Goal: Task Accomplishment & Management: Manage account settings

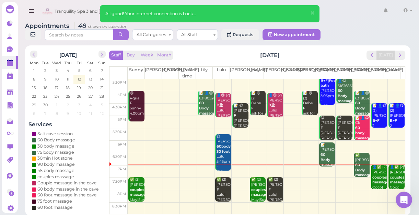
scroll to position [2, 0]
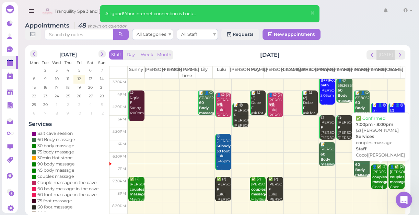
click at [373, 177] on div "👤✅ (2) Brianna couples massage Coco|[PERSON_NAME] 7:00pm - 8:00pm" at bounding box center [379, 186] width 15 height 45
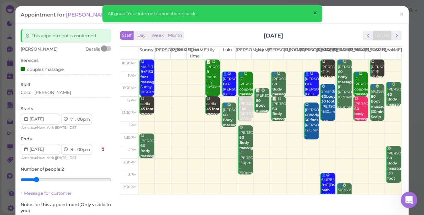
click at [316, 11] on span "×" at bounding box center [314, 13] width 4 height 10
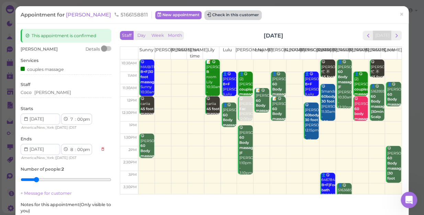
click at [214, 16] on button "Check in this customer" at bounding box center [233, 15] width 56 height 8
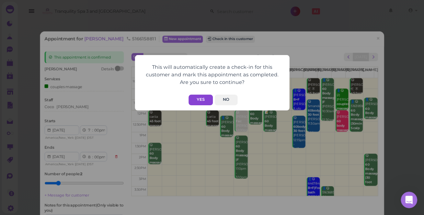
click at [203, 100] on button "Yes" at bounding box center [200, 99] width 24 height 11
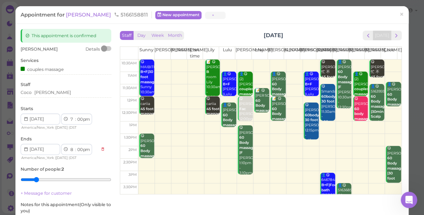
click at [203, 91] on button "Yes" at bounding box center [200, 86] width 24 height 11
click at [399, 11] on span "×" at bounding box center [401, 15] width 4 height 10
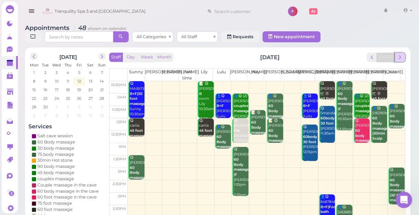
click at [401, 56] on span "next" at bounding box center [400, 57] width 7 height 7
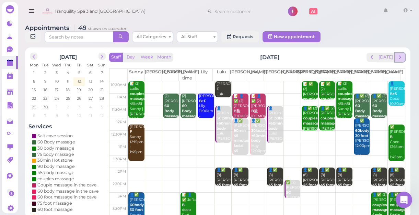
click at [399, 57] on span "next" at bounding box center [400, 57] width 7 height 7
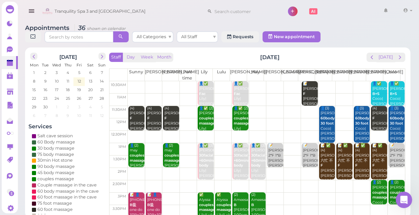
click at [325, 82] on td at bounding box center [266, 87] width 277 height 12
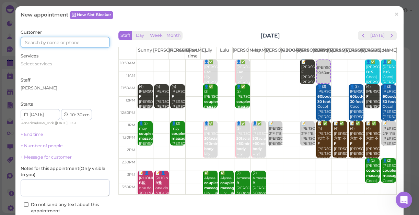
click at [65, 44] on input at bounding box center [65, 42] width 89 height 11
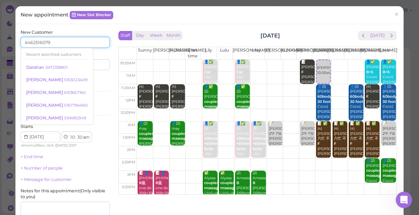
type input "6462516079"
click at [96, 62] on input at bounding box center [88, 64] width 43 height 11
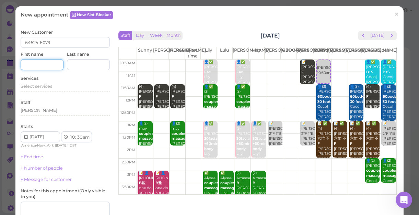
click at [41, 64] on input at bounding box center [42, 64] width 43 height 11
type input "SOULA"
click at [43, 86] on span "Select services" at bounding box center [37, 85] width 32 height 5
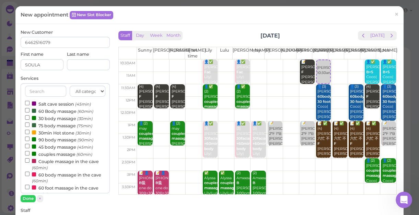
click at [60, 112] on label "60 Body massage (60min)" at bounding box center [59, 110] width 68 height 7
click at [30, 112] on input "60 Body massage (60min)" at bounding box center [27, 110] width 4 height 4
click at [31, 198] on button "Done" at bounding box center [28, 198] width 15 height 7
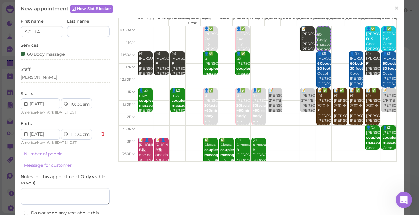
scroll to position [62, 0]
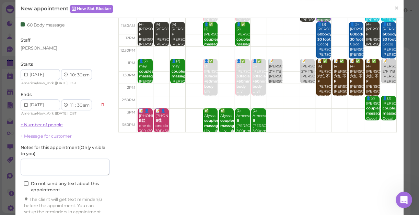
click at [44, 125] on link "+ Number of people" at bounding box center [42, 124] width 42 height 5
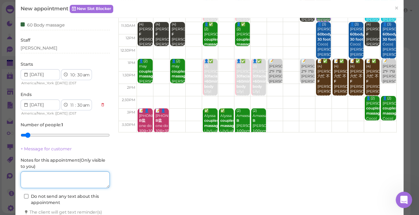
click at [66, 177] on textarea at bounding box center [65, 179] width 89 height 17
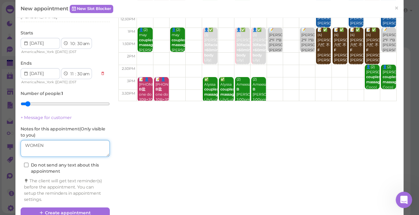
scroll to position [108, 0]
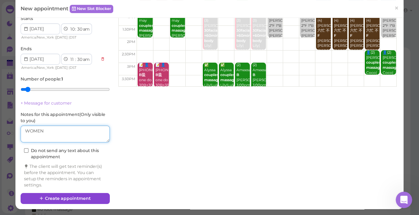
type textarea "WOMEN"
click at [90, 195] on button "Create appointment" at bounding box center [65, 198] width 89 height 11
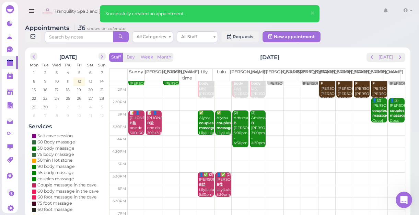
scroll to position [93, 0]
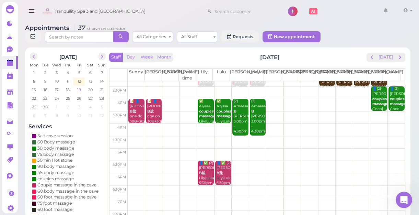
click at [79, 88] on span "19" at bounding box center [79, 90] width 5 height 6
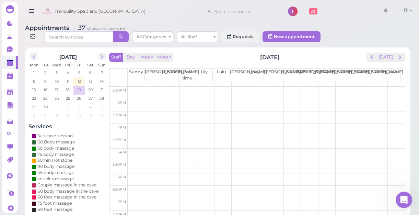
scroll to position [0, 0]
click at [80, 79] on span "12" at bounding box center [79, 81] width 5 height 6
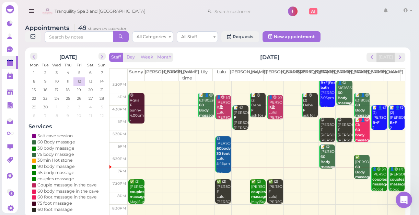
scroll to position [2, 0]
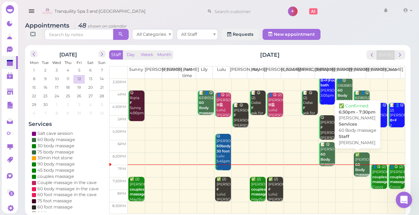
click at [355, 159] on div "✅ Tania 60 Body massage Linda 6:30pm - 7:30pm" at bounding box center [362, 174] width 15 height 45
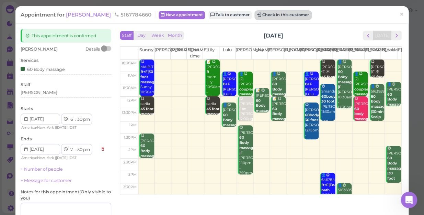
click at [255, 13] on button "Check in this customer" at bounding box center [283, 15] width 56 height 8
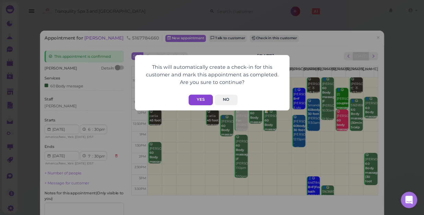
click at [207, 97] on button "Yes" at bounding box center [200, 99] width 24 height 11
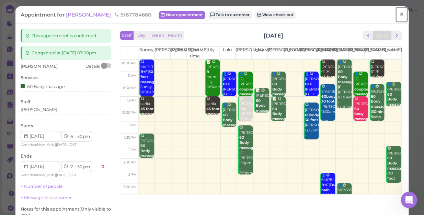
click at [399, 13] on span "×" at bounding box center [401, 15] width 4 height 10
click at [396, 13] on link at bounding box center [391, 11] width 20 height 19
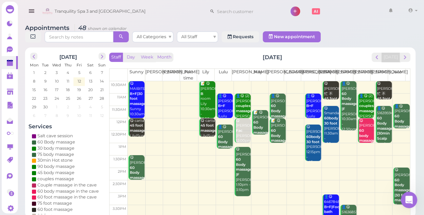
click at [157, 6] on div "Tranquility Spa 3 and [GEOGRAPHIC_DATA] 1 Account" at bounding box center [230, 12] width 380 height 20
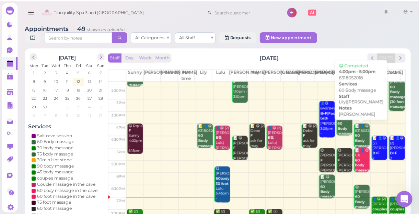
scroll to position [124, 0]
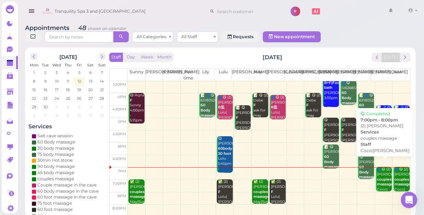
click at [380, 177] on b "couples massage" at bounding box center [385, 182] width 16 height 10
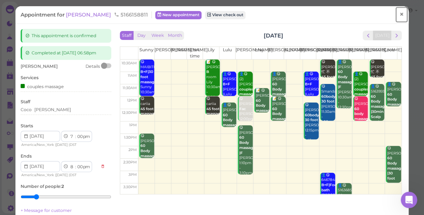
click at [399, 13] on link "×" at bounding box center [401, 15] width 13 height 16
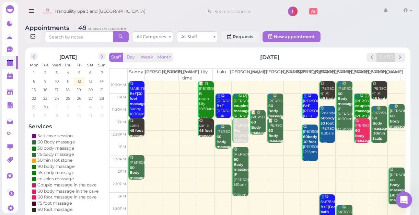
click at [345, 25] on div "Appointments 48 shown on calendar All Categories All Staff Requests New appoint…" at bounding box center [217, 34] width 385 height 20
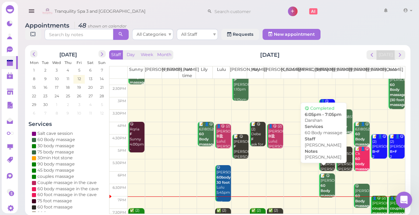
scroll to position [124, 0]
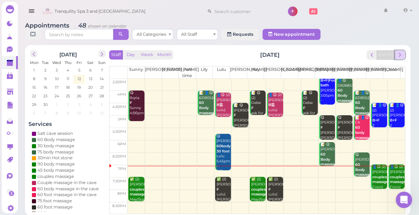
click at [401, 55] on span "next" at bounding box center [400, 54] width 7 height 7
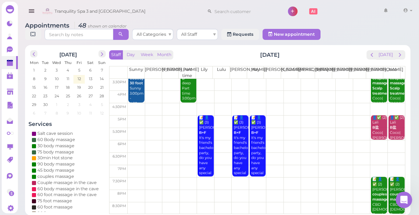
scroll to position [0, 0]
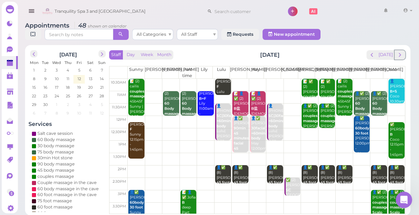
click at [401, 55] on span "next" at bounding box center [400, 54] width 7 height 7
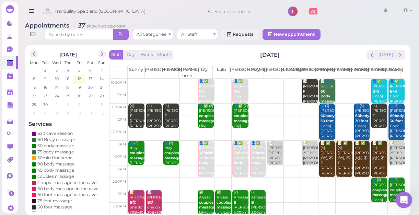
click at [91, 85] on span "20" at bounding box center [91, 87] width 6 height 6
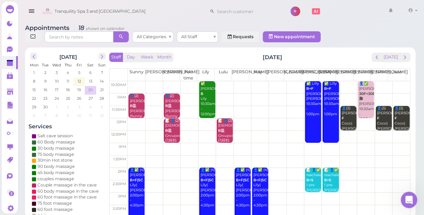
click at [91, 87] on span "20" at bounding box center [91, 90] width 6 height 6
click at [102, 78] on span "14" at bounding box center [101, 81] width 5 height 6
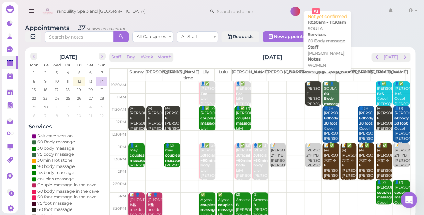
click at [325, 81] on div "📝 👤SOULA 60 Body massage WOMEN Helen 10:30am - 11:30am" at bounding box center [330, 106] width 15 height 50
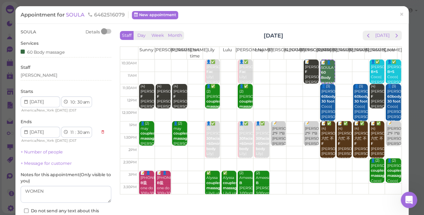
click at [26, 99] on icon at bounding box center [26, 102] width 4 height 6
click at [26, 100] on icon at bounding box center [26, 102] width 4 height 6
click at [24, 101] on icon at bounding box center [26, 102] width 4 height 6
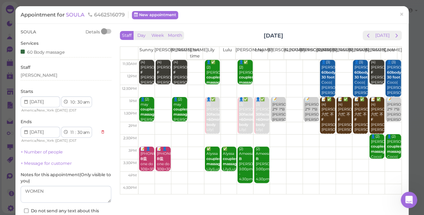
scroll to position [31, 0]
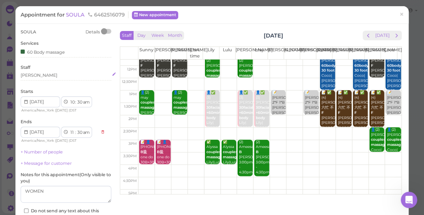
click at [45, 75] on div "[PERSON_NAME]" at bounding box center [66, 75] width 91 height 6
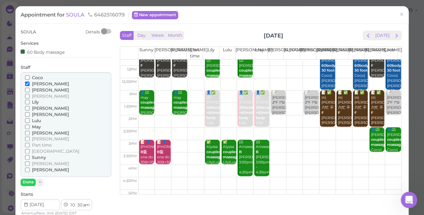
click at [45, 75] on div "Coco" at bounding box center [66, 77] width 82 height 6
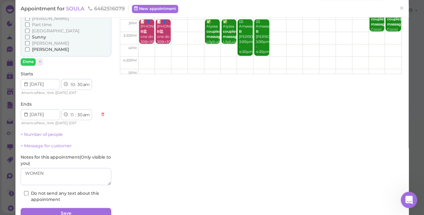
scroll to position [125, 0]
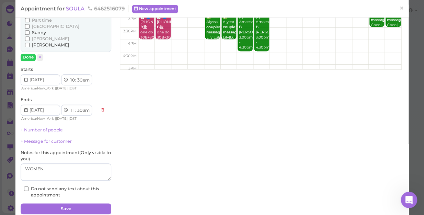
click at [26, 79] on icon at bounding box center [26, 80] width 4 height 6
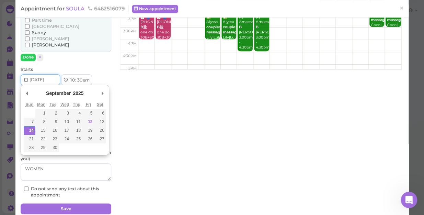
click at [49, 79] on input "Use the arrow keys to pick a date" at bounding box center [40, 79] width 39 height 11
type input "2025-09-20"
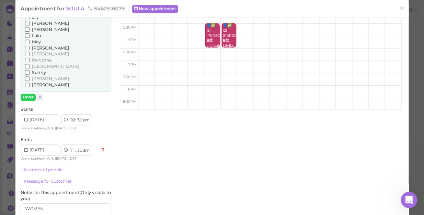
scroll to position [93, 0]
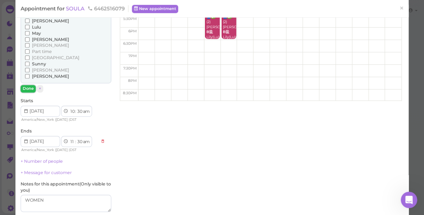
click at [29, 89] on button "Done" at bounding box center [28, 88] width 15 height 7
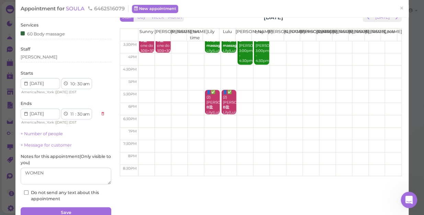
scroll to position [50, 0]
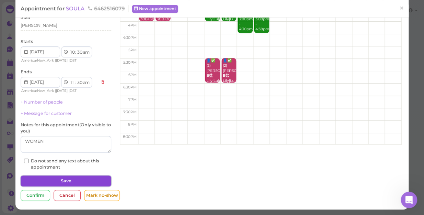
click at [83, 181] on button "Save" at bounding box center [66, 180] width 91 height 11
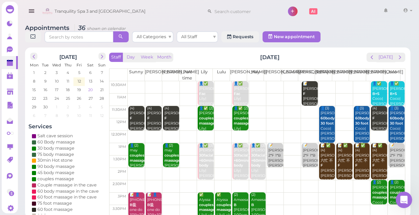
click at [91, 89] on span "20" at bounding box center [91, 90] width 6 height 6
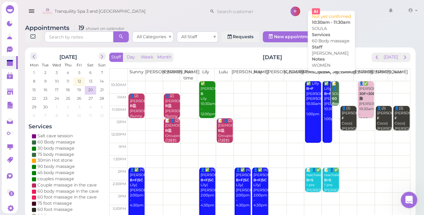
click at [332, 85] on div "📝 👤SOULA 60 Body massage WOMEN Helen 10:30am - 11:30am" at bounding box center [335, 109] width 7 height 56
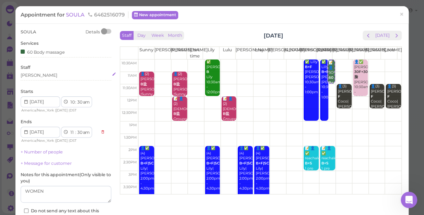
click at [43, 77] on div "[PERSON_NAME]" at bounding box center [66, 75] width 91 height 6
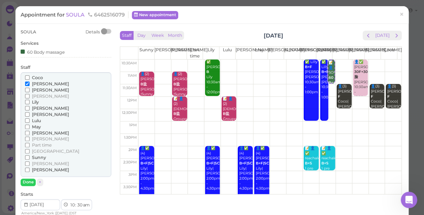
click at [37, 77] on span "Coco" at bounding box center [37, 77] width 11 height 5
click at [30, 77] on input "Coco" at bounding box center [27, 77] width 4 height 4
click at [38, 84] on span "[PERSON_NAME]" at bounding box center [50, 83] width 37 height 5
click at [30, 84] on input "[PERSON_NAME]" at bounding box center [27, 83] width 4 height 4
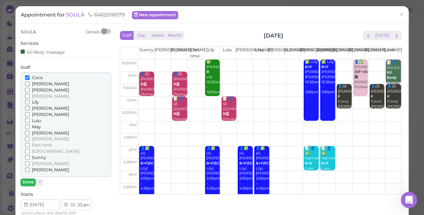
click at [31, 180] on button "Done" at bounding box center [28, 181] width 15 height 7
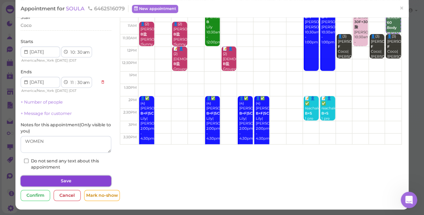
click at [61, 178] on button "Save" at bounding box center [66, 180] width 91 height 11
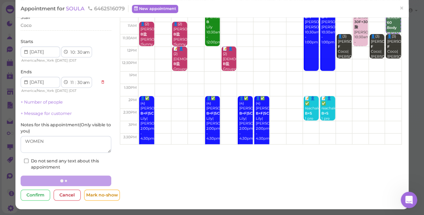
scroll to position [49, 0]
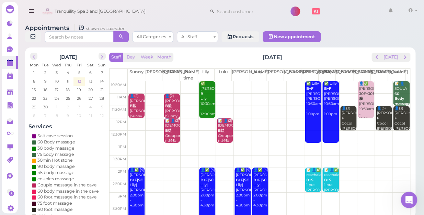
click at [79, 78] on span "12" at bounding box center [79, 81] width 5 height 6
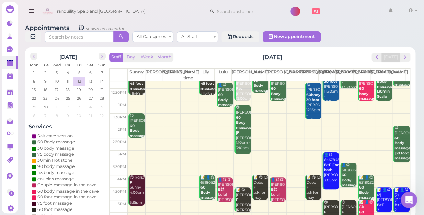
scroll to position [124, 0]
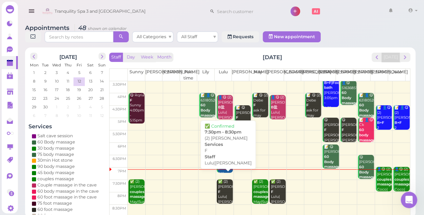
click at [222, 187] on div "✅ (2) Joan F Lulu|Mike 7:30pm - 8:30pm" at bounding box center [225, 199] width 15 height 41
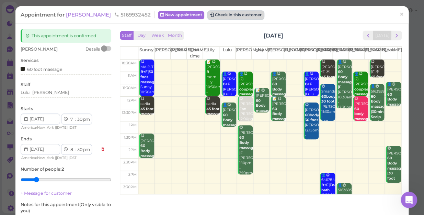
click at [208, 14] on button "Check in this customer" at bounding box center [236, 15] width 56 height 8
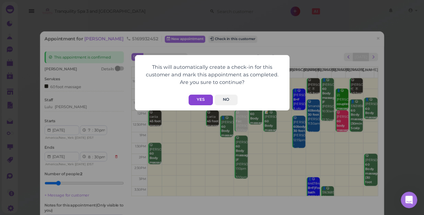
click at [203, 98] on button "Yes" at bounding box center [200, 99] width 24 height 11
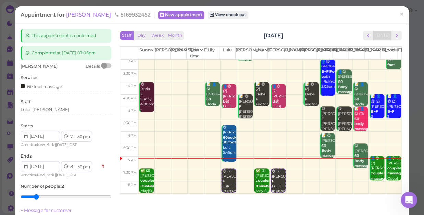
scroll to position [124, 0]
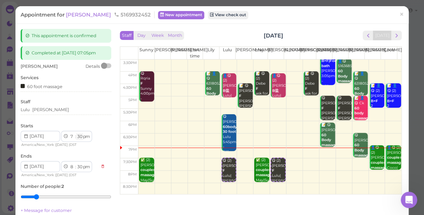
click at [78, 137] on select "00 05 10 15 20 25 30 35 40 45 50 55" at bounding box center [79, 136] width 7 height 7
select select "10"
click at [76, 133] on select "00 05 10 15 20 25 30 35 40 45 50 55" at bounding box center [79, 136] width 7 height 7
click at [78, 52] on div "Completed at 2025-09-12 07:05pm" at bounding box center [66, 53] width 91 height 14
select select "10"
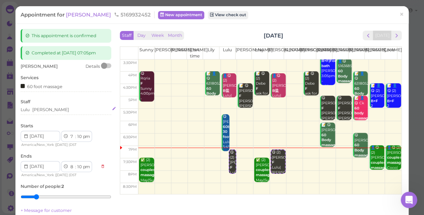
click at [45, 108] on div "Lulu Mike" at bounding box center [66, 109] width 91 height 6
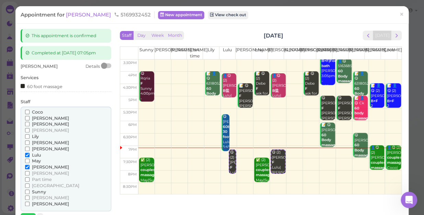
click at [32, 111] on span "Coco" at bounding box center [37, 111] width 11 height 5
click at [30, 111] on input "Coco" at bounding box center [27, 112] width 4 height 4
click at [38, 196] on span "[PERSON_NAME]" at bounding box center [50, 197] width 37 height 5
click at [30, 196] on input "[PERSON_NAME]" at bounding box center [27, 197] width 4 height 4
click at [34, 153] on span "Lulu" at bounding box center [36, 154] width 9 height 5
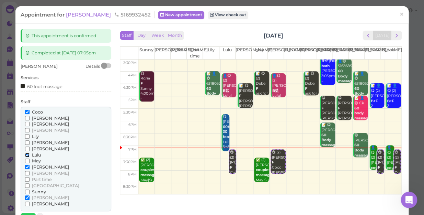
click at [30, 153] on input "Lulu" at bounding box center [27, 154] width 4 height 4
click at [36, 164] on span "[PERSON_NAME]" at bounding box center [50, 166] width 37 height 5
click at [30, 164] on input "[PERSON_NAME]" at bounding box center [27, 166] width 4 height 4
click at [37, 166] on span "[PERSON_NAME]" at bounding box center [50, 166] width 37 height 5
click at [30, 166] on input "[PERSON_NAME]" at bounding box center [27, 166] width 4 height 4
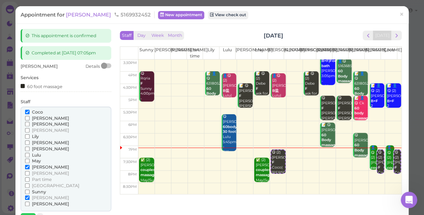
click at [33, 164] on span "[PERSON_NAME]" at bounding box center [50, 166] width 37 height 5
click at [30, 164] on input "[PERSON_NAME]" at bounding box center [27, 166] width 4 height 4
click at [27, 166] on input "[PERSON_NAME]" at bounding box center [27, 166] width 4 height 4
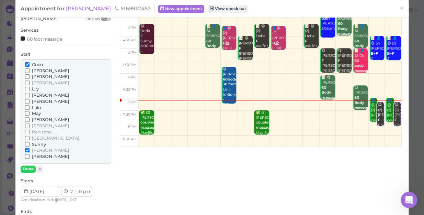
scroll to position [62, 0]
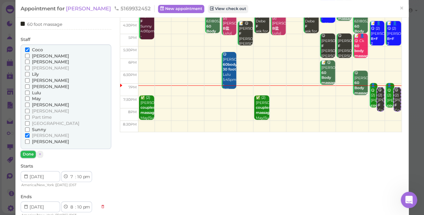
click at [27, 154] on button "Done" at bounding box center [28, 153] width 15 height 7
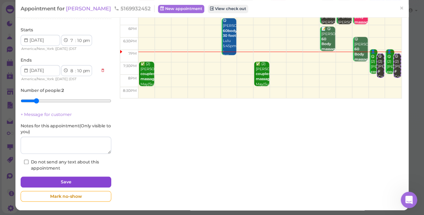
scroll to position [96, 0]
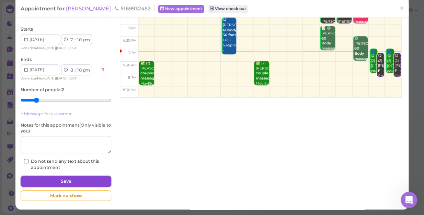
click at [68, 180] on button "Save" at bounding box center [66, 180] width 91 height 11
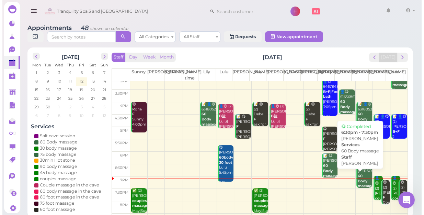
scroll to position [124, 0]
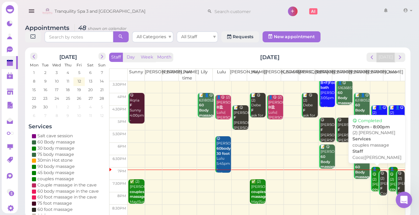
click at [372, 182] on div "👤😋 (2) Brianna couples massage Coco|Tina 7:00pm - 8:00pm" at bounding box center [376, 194] width 8 height 56
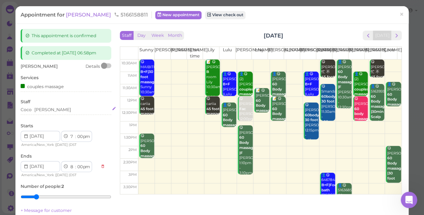
click at [51, 109] on div "Coco Tina" at bounding box center [66, 109] width 91 height 6
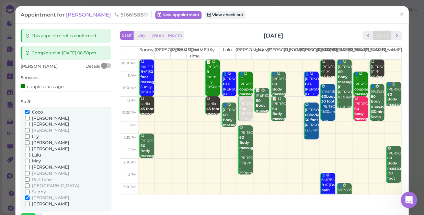
click at [41, 124] on span "[PERSON_NAME]" at bounding box center [50, 123] width 37 height 5
click at [30, 124] on input "[PERSON_NAME]" at bounding box center [27, 124] width 4 height 4
click at [41, 124] on span "[PERSON_NAME]" at bounding box center [50, 123] width 37 height 5
click at [30, 124] on input "[PERSON_NAME]" at bounding box center [27, 124] width 4 height 4
click at [41, 124] on span "[PERSON_NAME]" at bounding box center [50, 123] width 37 height 5
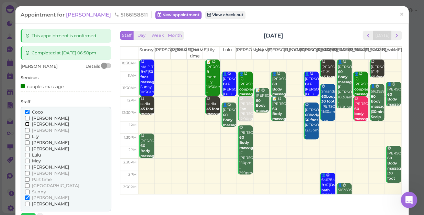
click at [30, 124] on input "[PERSON_NAME]" at bounding box center [27, 124] width 4 height 4
click at [37, 154] on span "Lulu" at bounding box center [36, 154] width 9 height 5
click at [30, 154] on input "Lulu" at bounding box center [27, 154] width 4 height 4
click at [38, 111] on span "Coco" at bounding box center [37, 111] width 11 height 5
click at [30, 111] on input "Coco" at bounding box center [27, 112] width 4 height 4
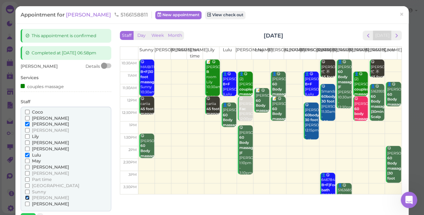
click at [28, 197] on input "[PERSON_NAME]" at bounding box center [27, 197] width 4 height 4
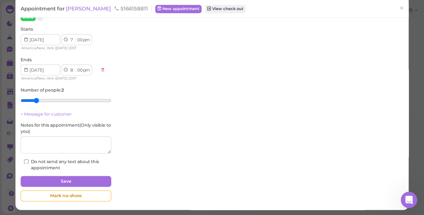
scroll to position [199, 0]
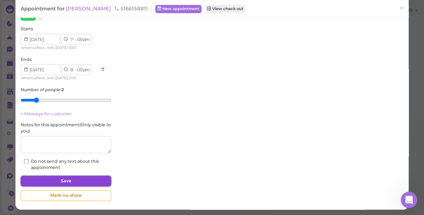
click at [76, 178] on button "Save" at bounding box center [66, 180] width 91 height 11
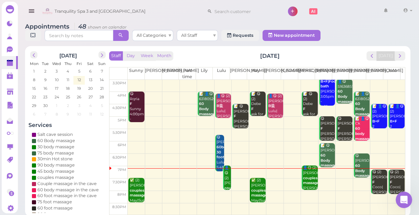
scroll to position [2, 0]
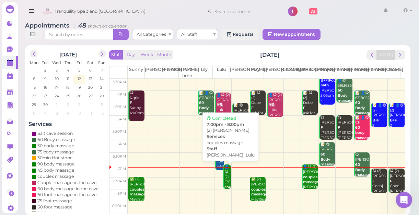
click at [226, 175] on div "👤😋 (2) Brianna couples massage Jessica |Lulu 7:00pm - 8:00pm" at bounding box center [227, 192] width 7 height 56
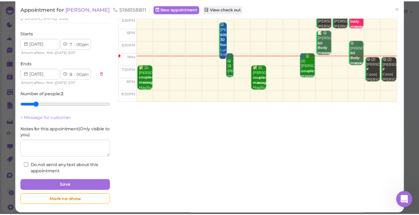
scroll to position [93, 0]
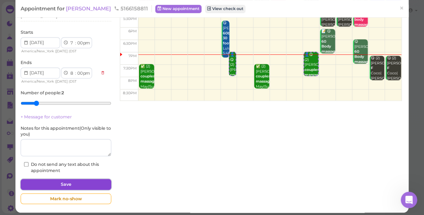
click at [71, 185] on button "Save" at bounding box center [66, 183] width 91 height 11
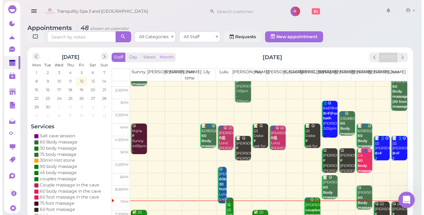
scroll to position [124, 0]
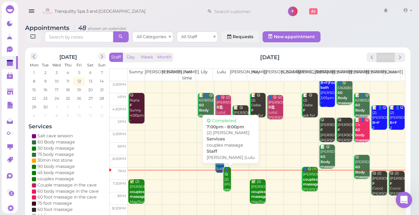
click at [226, 185] on div "👤😋 (2) Brianna couples massage Jessica |Lulu 7:00pm - 8:00pm" at bounding box center [227, 194] width 7 height 56
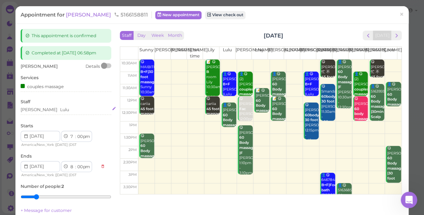
click at [60, 110] on div "Jessica Lulu" at bounding box center [66, 109] width 91 height 6
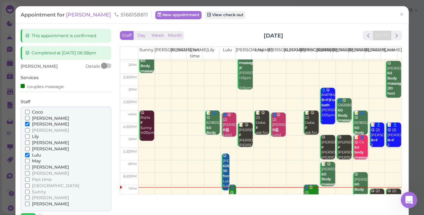
scroll to position [93, 0]
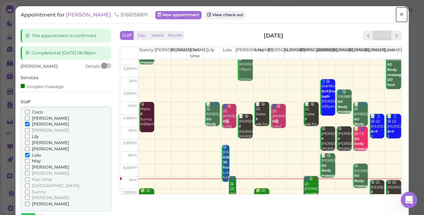
click at [399, 14] on span "×" at bounding box center [401, 15] width 4 height 10
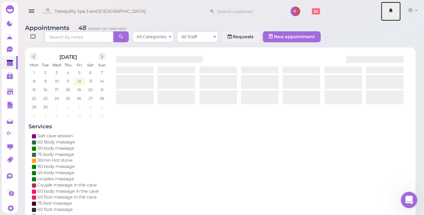
click at [395, 14] on link at bounding box center [391, 11] width 20 height 19
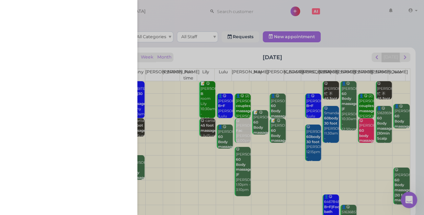
click at [408, 198] on div at bounding box center [212, 107] width 424 height 215
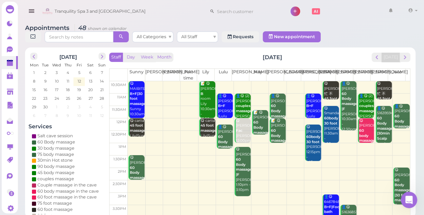
click at [408, 198] on div at bounding box center [212, 107] width 424 height 215
drag, startPoint x: 808, startPoint y: 389, endPoint x: 408, endPoint y: 197, distance: 443.4
click at [408, 197] on icon "Open Intercom Messenger" at bounding box center [408, 198] width 11 height 11
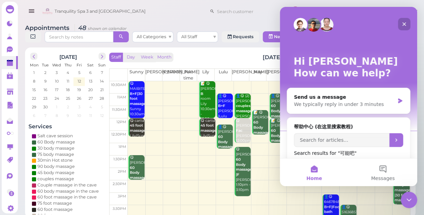
click at [404, 23] on icon "Close" at bounding box center [404, 24] width 4 height 4
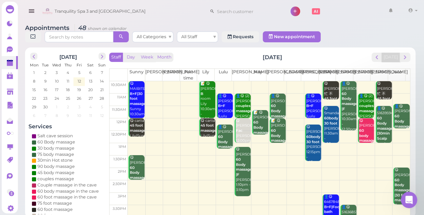
click at [404, 23] on div "Appointments 48 shown on calendar All Categories All Staff Requests New appoint…" at bounding box center [219, 118] width 407 height 198
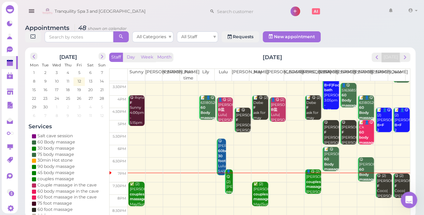
scroll to position [124, 0]
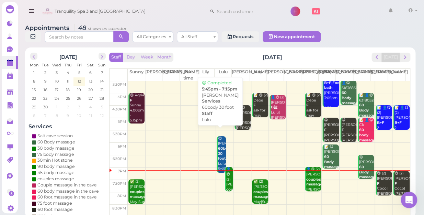
click at [221, 146] on div "😋 Georgiana 60body 30 foot Lulu 5:45pm - 7:15pm" at bounding box center [222, 158] width 8 height 45
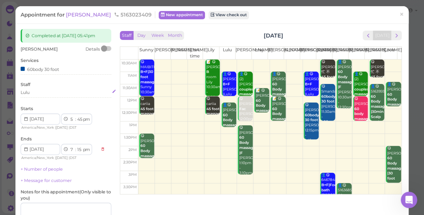
click at [73, 96] on div "Lulu" at bounding box center [66, 93] width 91 height 8
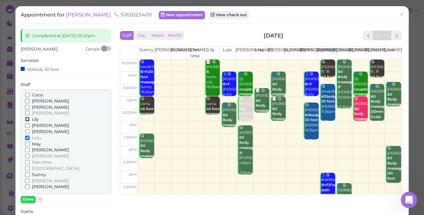
click at [26, 119] on input "Lily" at bounding box center [27, 119] width 4 height 4
click at [34, 138] on span "Lulu" at bounding box center [36, 137] width 9 height 5
click at [30, 138] on input "Lulu" at bounding box center [27, 137] width 4 height 4
click at [30, 196] on button "Done" at bounding box center [28, 198] width 15 height 7
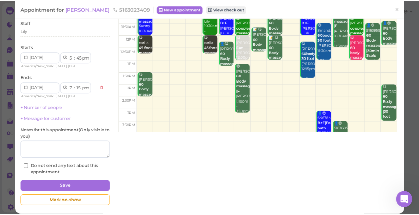
scroll to position [62, 0]
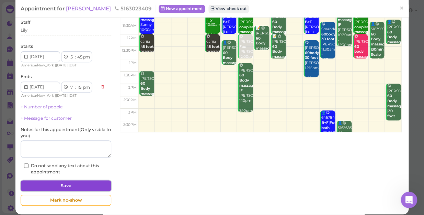
click at [69, 185] on button "Save" at bounding box center [66, 185] width 91 height 11
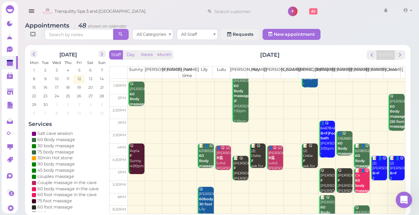
scroll to position [124, 0]
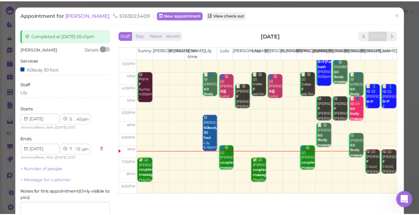
scroll to position [124, 0]
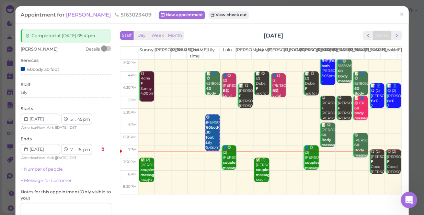
click at [209, 170] on td at bounding box center [269, 176] width 263 height 12
click at [399, 13] on span "×" at bounding box center [401, 15] width 4 height 10
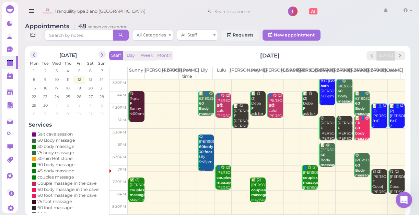
scroll to position [2, 0]
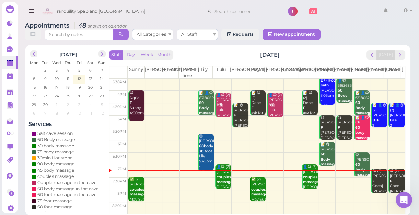
click at [198, 189] on td at bounding box center [266, 195] width 277 height 12
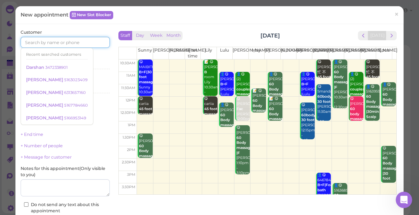
click at [75, 39] on input at bounding box center [65, 42] width 89 height 11
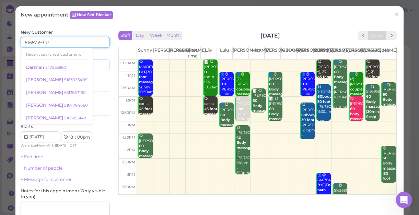
type input "5165749347"
click at [96, 64] on input at bounding box center [88, 64] width 43 height 11
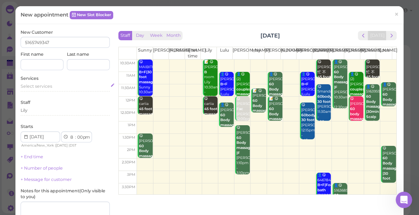
click at [36, 85] on span "Select services" at bounding box center [37, 85] width 32 height 5
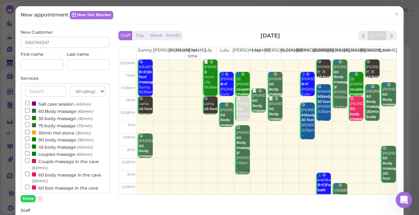
click at [56, 113] on label "60 Body massage (60min)" at bounding box center [59, 110] width 68 height 7
click at [30, 112] on input "60 Body massage (60min)" at bounding box center [27, 110] width 4 height 4
click at [31, 199] on button "Done" at bounding box center [28, 198] width 15 height 7
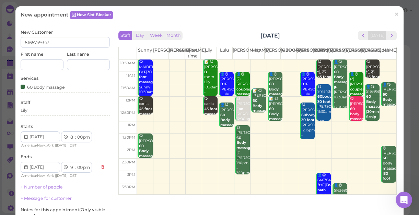
scroll to position [93, 0]
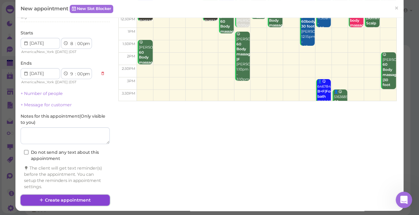
click at [72, 198] on button "Create appointment" at bounding box center [65, 199] width 89 height 11
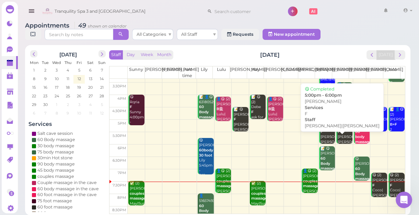
scroll to position [124, 0]
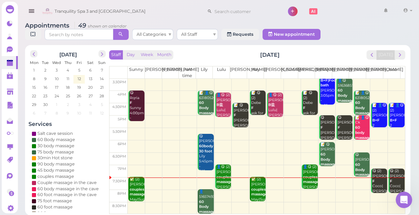
click at [137, 185] on div "✅ (2) Sami couples massage May|Sunny 7:30pm - 8:30pm" at bounding box center [136, 196] width 15 height 41
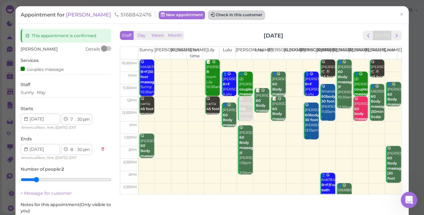
click at [208, 14] on button "Check in this customer" at bounding box center [236, 15] width 56 height 8
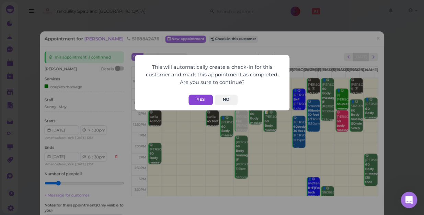
click at [206, 100] on button "Yes" at bounding box center [200, 99] width 24 height 11
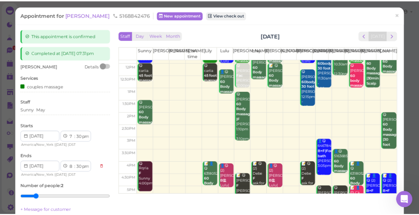
scroll to position [31, 0]
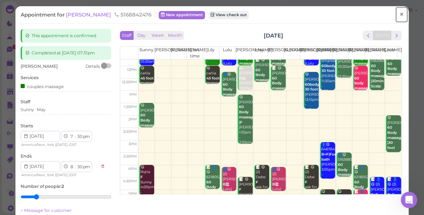
click at [399, 14] on span "×" at bounding box center [401, 15] width 4 height 10
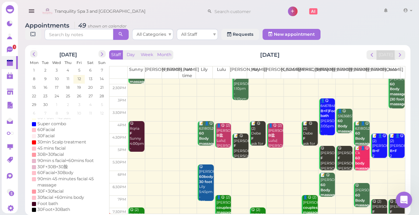
scroll to position [149, 0]
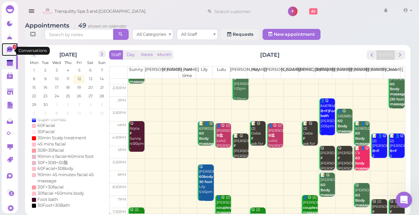
click at [13, 48] on span "1" at bounding box center [14, 47] width 3 height 4
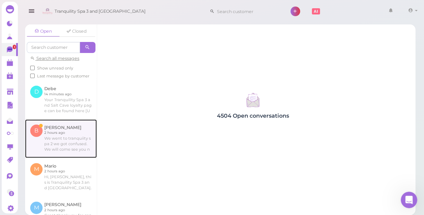
click at [64, 146] on link at bounding box center [61, 138] width 72 height 38
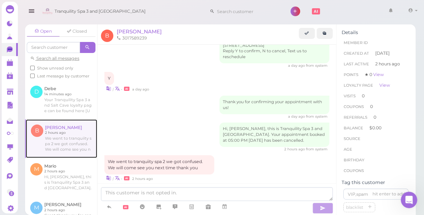
scroll to position [101, 0]
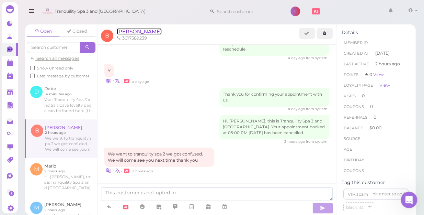
click at [123, 32] on span "[PERSON_NAME]" at bounding box center [139, 31] width 45 height 7
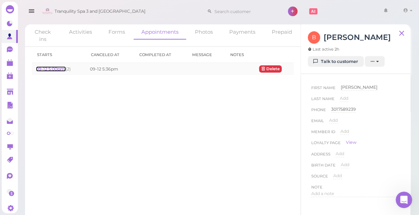
click at [48, 68] on link "09-12 5:00pm" at bounding box center [51, 68] width 30 height 5
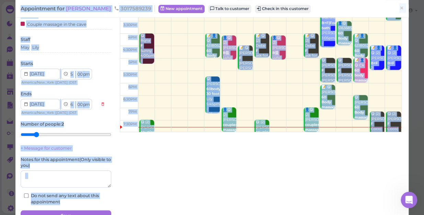
scroll to position [93, 0]
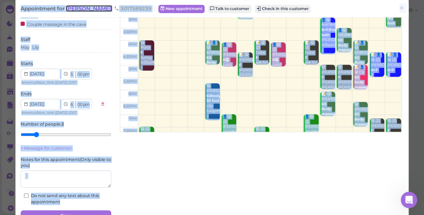
click at [71, 9] on span "[PERSON_NAME]" at bounding box center [89, 8] width 46 height 7
click at [71, 9] on span "Tranquility Spa 3 and [GEOGRAPHIC_DATA]" at bounding box center [100, 11] width 91 height 19
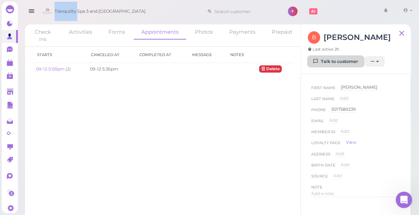
click at [339, 62] on link "Talk to customer" at bounding box center [336, 61] width 56 height 11
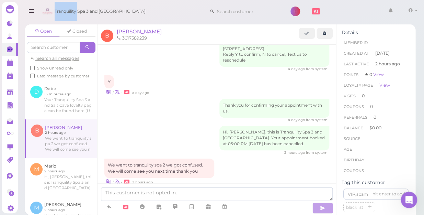
scroll to position [101, 0]
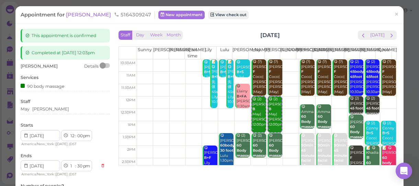
click at [406, 4] on div "Appointment for [PERSON_NAME] 5164309247 New appointment View check out × This …" at bounding box center [209, 93] width 419 height 186
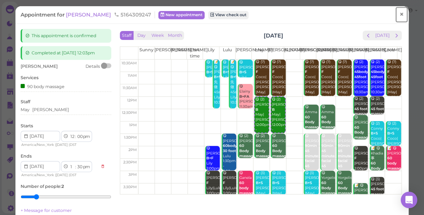
click at [399, 12] on span "×" at bounding box center [401, 15] width 4 height 10
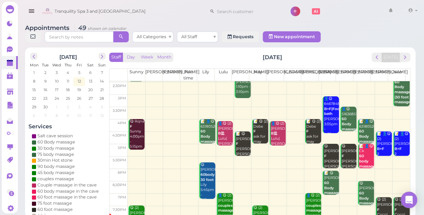
scroll to position [124, 0]
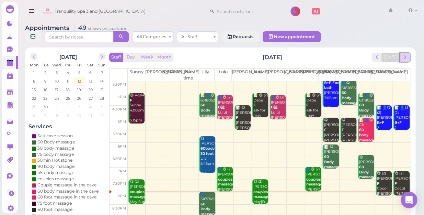
click at [405, 54] on span "next" at bounding box center [405, 57] width 7 height 7
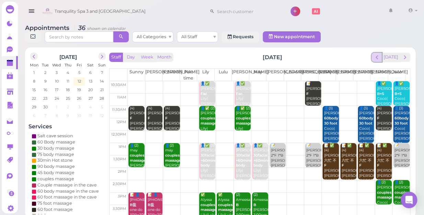
click at [380, 54] on span "prev" at bounding box center [376, 57] width 7 height 7
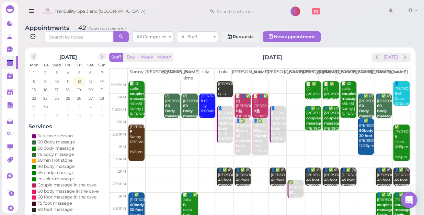
click at [170, 118] on td at bounding box center [269, 124] width 282 height 12
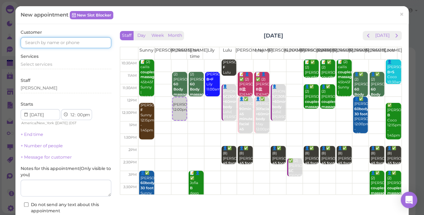
click at [57, 42] on input at bounding box center [66, 42] width 91 height 11
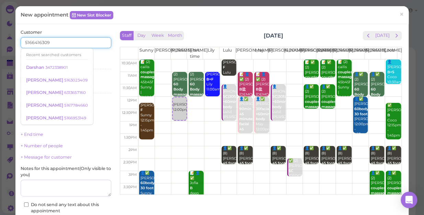
click at [82, 41] on input "5166416309" at bounding box center [66, 42] width 91 height 11
click at [99, 59] on div "Services Select services" at bounding box center [66, 62] width 91 height 19
click at [70, 42] on input "5166416309" at bounding box center [66, 42] width 91 height 11
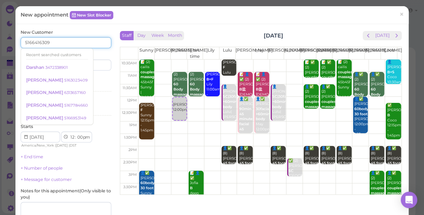
type input "5166416309"
click at [96, 68] on input at bounding box center [90, 64] width 44 height 11
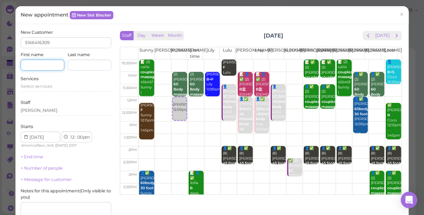
click at [41, 65] on input at bounding box center [43, 64] width 44 height 11
type input "PAWN"
click at [51, 88] on span "Select services" at bounding box center [37, 85] width 32 height 5
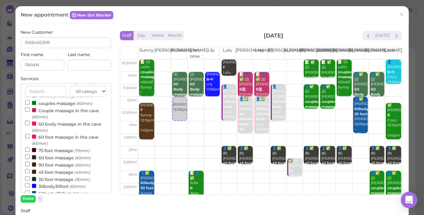
scroll to position [62, 0]
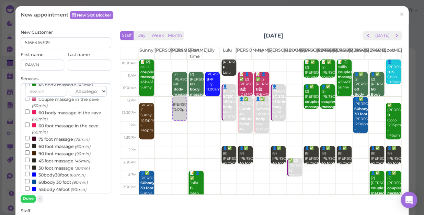
click at [56, 147] on label "60 foot massage (60min)" at bounding box center [58, 145] width 66 height 7
click at [30, 147] on input "60 foot massage (60min)" at bounding box center [27, 145] width 4 height 4
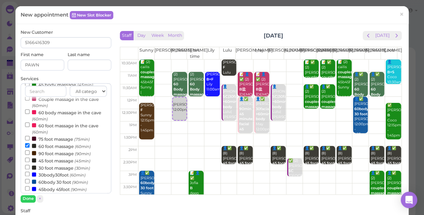
select select "2"
select select "30"
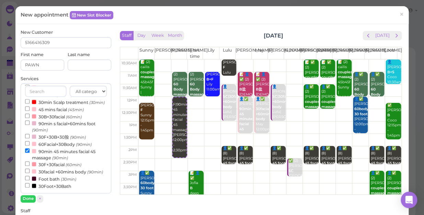
click at [62, 147] on label "90min 45 minutes facial 45 massage (90min)" at bounding box center [66, 153] width 82 height 13
click at [30, 148] on input "90min 45 minutes facial 45 massage (90min)" at bounding box center [27, 150] width 4 height 4
select select "1"
select select "00"
click at [27, 186] on button "Done" at bounding box center [28, 198] width 15 height 7
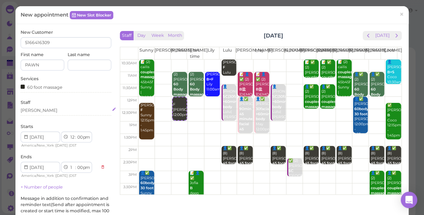
click at [41, 110] on div "[PERSON_NAME]" at bounding box center [66, 110] width 91 height 6
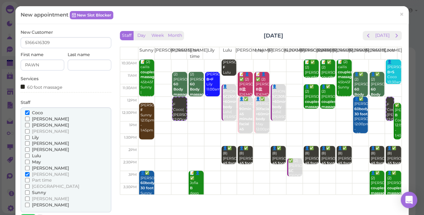
click at [35, 137] on span "Lily" at bounding box center [35, 137] width 7 height 5
click at [30, 137] on input "Lily" at bounding box center [27, 137] width 4 height 4
click at [46, 180] on span "Part time" at bounding box center [42, 179] width 20 height 5
click at [30, 180] on input "Part time" at bounding box center [27, 179] width 4 height 4
click at [46, 180] on span "Part time" at bounding box center [42, 179] width 20 height 5
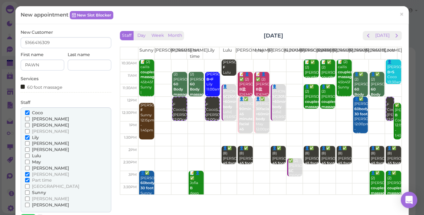
click at [30, 180] on input "Part time" at bounding box center [27, 179] width 4 height 4
click at [46, 179] on span "Part time" at bounding box center [42, 179] width 20 height 5
click at [30, 179] on input "Part time" at bounding box center [27, 179] width 4 height 4
click at [36, 112] on span "Coco" at bounding box center [37, 112] width 11 height 5
click at [30, 112] on input "Coco" at bounding box center [27, 112] width 4 height 4
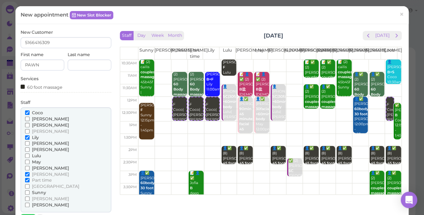
click at [36, 111] on span "Coco" at bounding box center [37, 112] width 11 height 5
click at [30, 111] on input "Coco" at bounding box center [27, 112] width 4 height 4
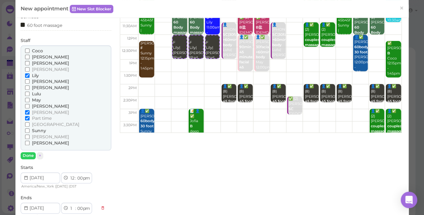
scroll to position [62, 0]
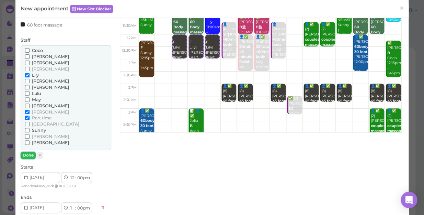
click at [27, 154] on button "Done" at bounding box center [28, 154] width 15 height 7
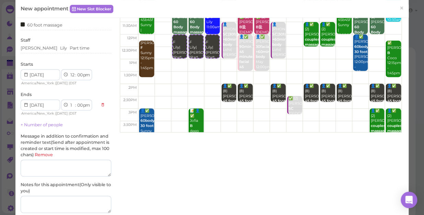
scroll to position [125, 0]
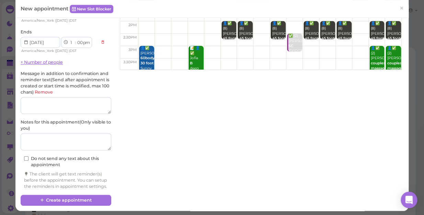
click at [34, 60] on link "+ Number of people" at bounding box center [42, 61] width 42 height 5
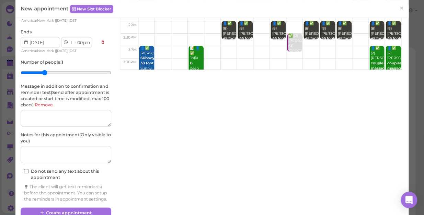
type input "3"
click at [45, 72] on input "range" at bounding box center [66, 72] width 91 height 11
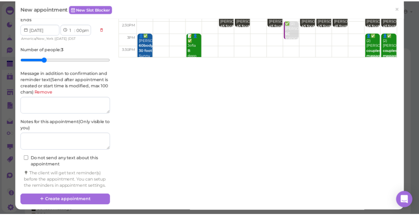
scroll to position [145, 0]
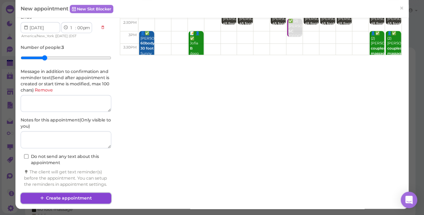
click at [80, 186] on button "Create appointment" at bounding box center [66, 197] width 91 height 11
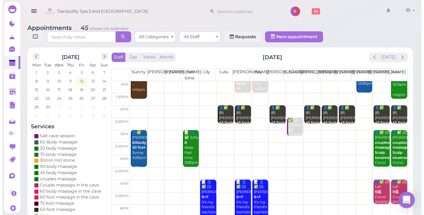
scroll to position [0, 0]
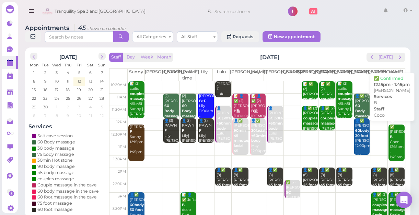
click at [392, 142] on div "✅ [PERSON_NAME] 12:15pm - 1:45pm" at bounding box center [397, 141] width 15 height 35
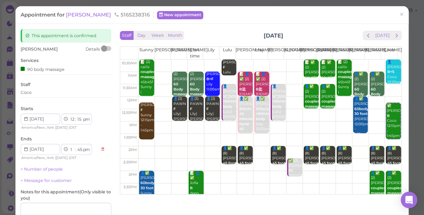
click at [340, 31] on div "Staff Day Week Month [DATE] [DATE]" at bounding box center [261, 35] width 282 height 9
click at [35, 93] on div "Coco" at bounding box center [66, 92] width 91 height 6
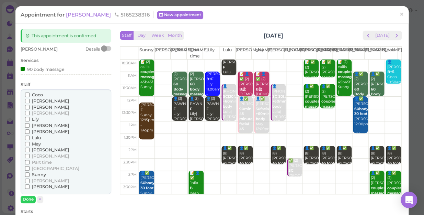
click at [33, 180] on span "[PERSON_NAME]" at bounding box center [50, 180] width 37 height 5
click at [30, 180] on input "[PERSON_NAME]" at bounding box center [27, 180] width 4 height 4
click at [33, 181] on span "[PERSON_NAME]" at bounding box center [50, 180] width 37 height 5
click at [30, 181] on input "[PERSON_NAME]" at bounding box center [27, 180] width 4 height 4
click at [33, 180] on span "[PERSON_NAME]" at bounding box center [50, 180] width 37 height 5
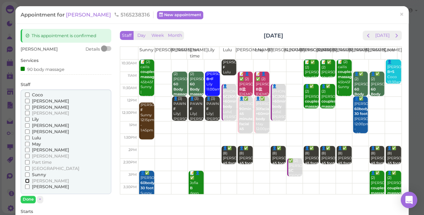
click at [30, 180] on input "[PERSON_NAME]" at bounding box center [27, 180] width 4 height 4
click at [27, 186] on button "Done" at bounding box center [28, 198] width 15 height 7
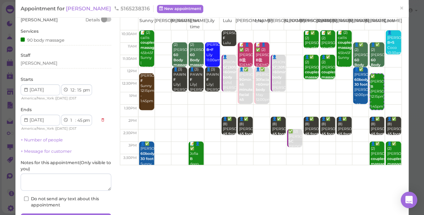
scroll to position [62, 0]
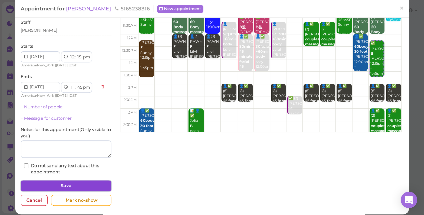
click at [83, 183] on button "Save" at bounding box center [66, 185] width 91 height 11
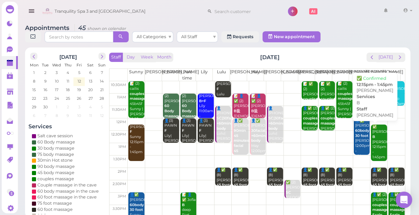
click at [373, 145] on div "✅ [PERSON_NAME] B [PERSON_NAME] 12:15pm - 1:45pm" at bounding box center [379, 141] width 15 height 35
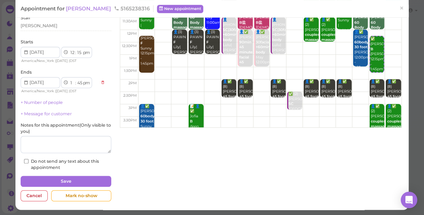
scroll to position [67, 0]
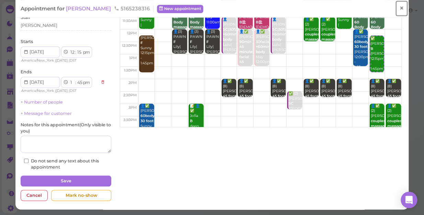
click at [399, 8] on span "×" at bounding box center [401, 8] width 4 height 10
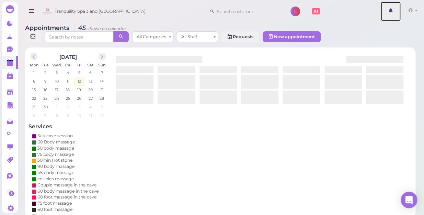
click at [396, 8] on link at bounding box center [391, 11] width 20 height 19
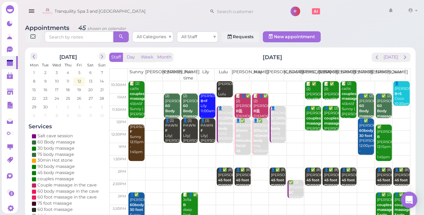
click at [159, 4] on div "Tranquility Spa 3 and [GEOGRAPHIC_DATA] 1 Account" at bounding box center [230, 12] width 380 height 20
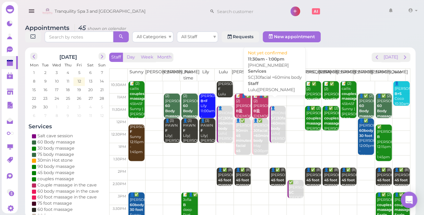
click at [275, 125] on div "👤[PHONE_NUMBER] SC|30facial +60mins body [PERSON_NAME]|[PERSON_NAME] 11:30am - …" at bounding box center [277, 131] width 15 height 50
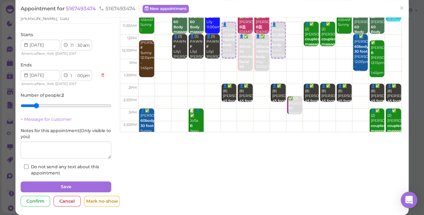
scroll to position [31, 0]
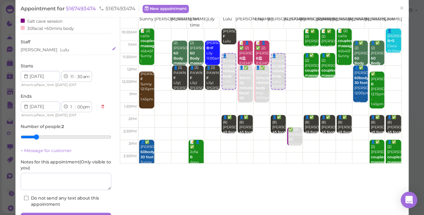
click at [57, 52] on div "[PERSON_NAME] Lulu" at bounding box center [66, 50] width 91 height 6
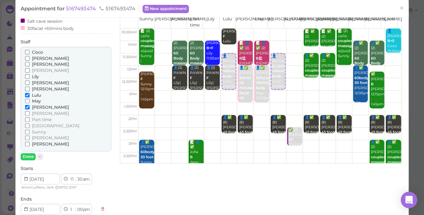
click at [39, 106] on span "[PERSON_NAME]" at bounding box center [50, 106] width 37 height 5
click at [30, 106] on input "[PERSON_NAME]" at bounding box center [27, 107] width 4 height 4
click at [39, 106] on span "[PERSON_NAME]" at bounding box center [50, 106] width 37 height 5
click at [30, 106] on input "[PERSON_NAME]" at bounding box center [27, 107] width 4 height 4
click at [39, 106] on span "[PERSON_NAME]" at bounding box center [50, 106] width 37 height 5
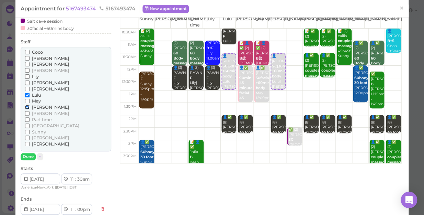
click at [30, 106] on input "[PERSON_NAME]" at bounding box center [27, 107] width 4 height 4
click at [39, 106] on span "[PERSON_NAME]" at bounding box center [50, 106] width 37 height 5
click at [30, 106] on input "[PERSON_NAME]" at bounding box center [27, 107] width 4 height 4
click at [42, 51] on span "Coco" at bounding box center [37, 51] width 11 height 5
click at [30, 51] on input "Coco" at bounding box center [27, 52] width 4 height 4
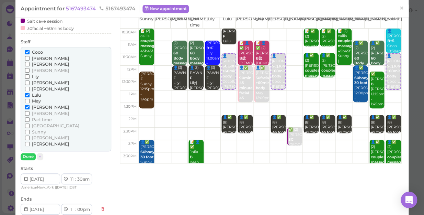
click at [37, 107] on span "[PERSON_NAME]" at bounding box center [50, 106] width 37 height 5
click at [30, 107] on input "[PERSON_NAME]" at bounding box center [27, 107] width 4 height 4
click at [36, 107] on span "[PERSON_NAME]" at bounding box center [50, 106] width 37 height 5
click at [30, 107] on input "[PERSON_NAME]" at bounding box center [27, 107] width 4 height 4
click at [31, 157] on button "Done" at bounding box center [28, 156] width 15 height 7
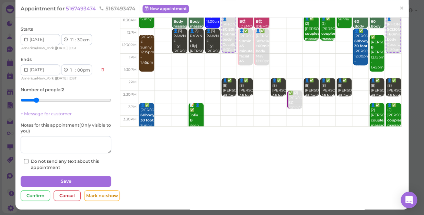
scroll to position [68, 0]
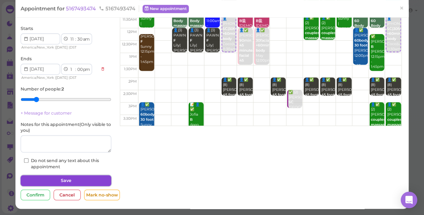
click at [61, 182] on button "Save" at bounding box center [66, 180] width 91 height 11
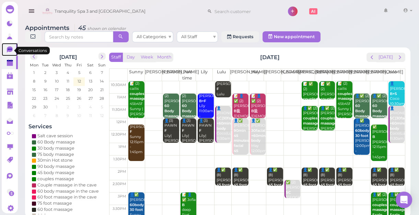
click at [10, 48] on icon at bounding box center [10, 49] width 6 height 6
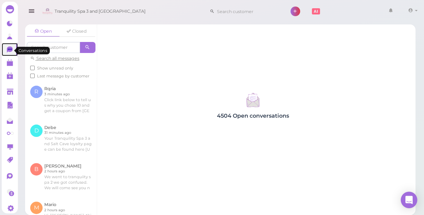
click at [11, 49] on icon at bounding box center [10, 48] width 4 height 1
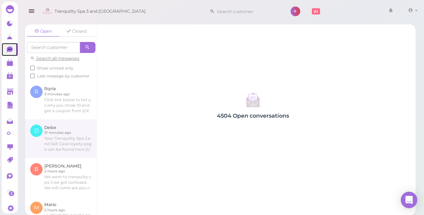
scroll to position [62, 0]
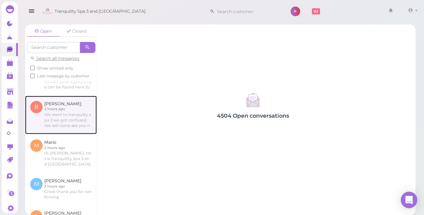
click at [63, 115] on link at bounding box center [61, 114] width 72 height 38
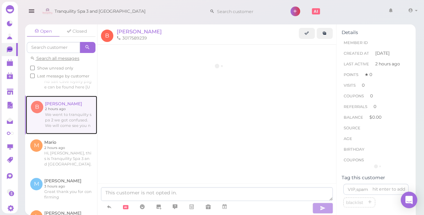
scroll to position [101, 0]
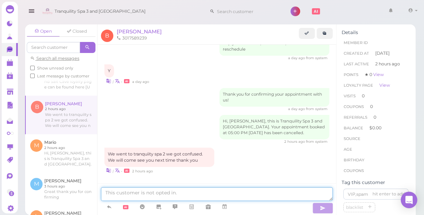
click at [153, 186] on textarea at bounding box center [217, 194] width 232 height 14
type textarea "OK NO PROBLEM THANK YOU"
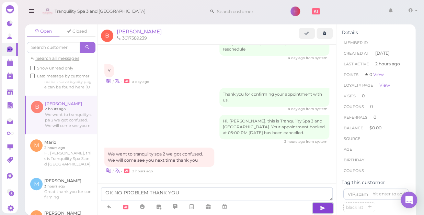
click at [325, 186] on icon "button" at bounding box center [322, 207] width 5 height 7
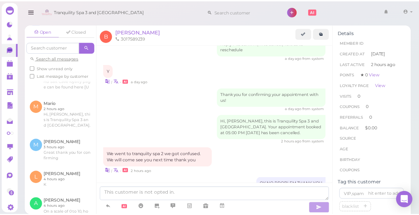
scroll to position [117, 0]
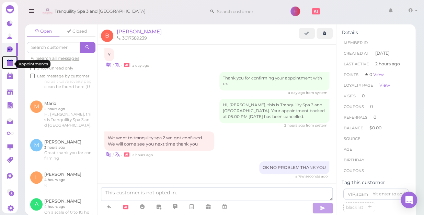
click at [7, 65] on polygon at bounding box center [10, 63] width 6 height 5
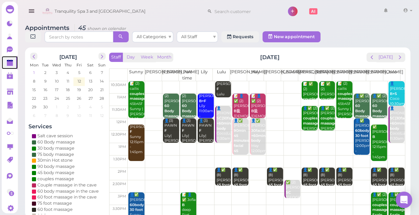
click at [35, 71] on span "1" at bounding box center [34, 72] width 3 height 6
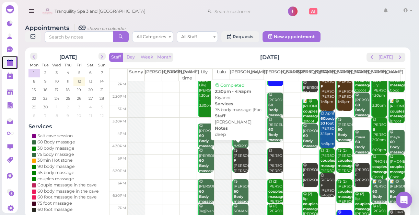
scroll to position [93, 0]
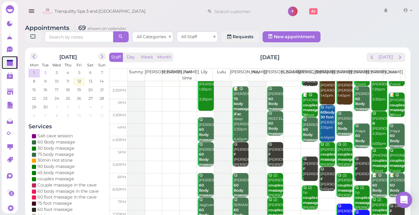
click at [45, 72] on span "2" at bounding box center [45, 72] width 3 height 6
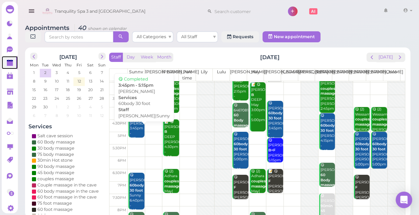
scroll to position [124, 0]
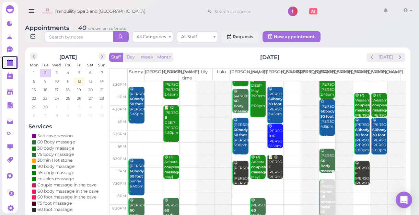
click at [58, 72] on span "3" at bounding box center [56, 72] width 3 height 6
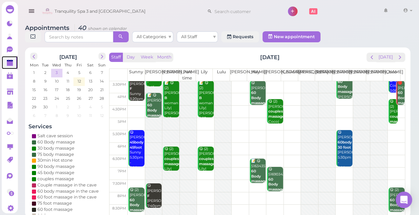
click at [58, 72] on span "3" at bounding box center [56, 72] width 3 height 6
click at [66, 72] on span "4" at bounding box center [68, 72] width 4 height 6
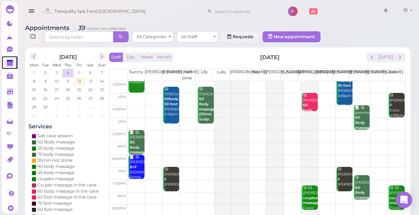
click at [78, 72] on span "5" at bounding box center [79, 72] width 3 height 6
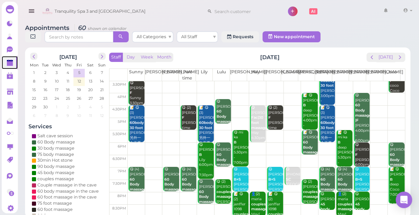
scroll to position [2, 0]
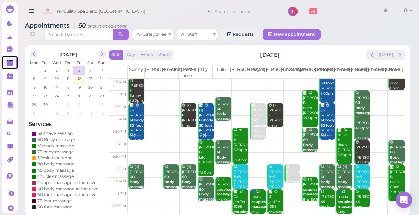
click at [93, 69] on td "6" at bounding box center [90, 69] width 11 height 7
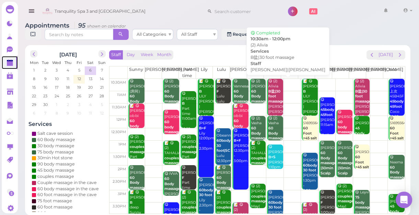
click at [274, 90] on b "B盐|30 foot massage" at bounding box center [276, 96] width 16 height 14
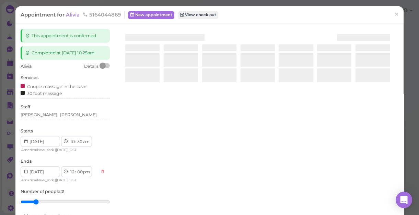
click at [274, 90] on div at bounding box center [258, 110] width 282 height 163
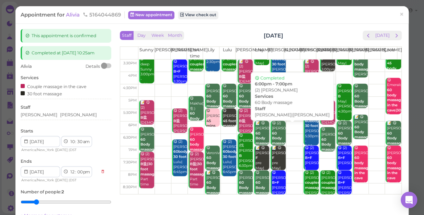
scroll to position [124, 0]
